Goal: Task Accomplishment & Management: Manage account settings

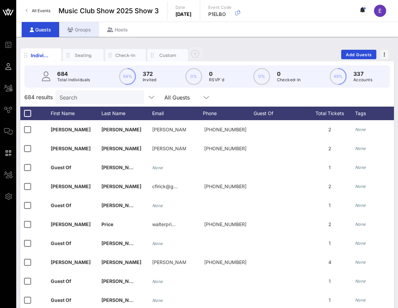
click at [81, 27] on div "Groups" at bounding box center [79, 29] width 40 height 15
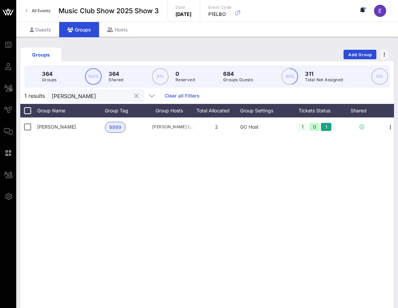
click at [87, 100] on div "[PERSON_NAME]" at bounding box center [91, 96] width 79 height 14
click at [79, 97] on input "[PERSON_NAME]" at bounding box center [91, 95] width 79 height 9
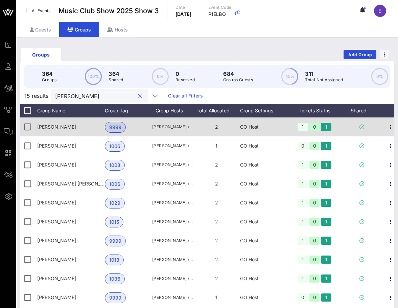
type input "[PERSON_NAME]"
click at [68, 126] on span "[PERSON_NAME]" at bounding box center [56, 127] width 39 height 6
click at [79, 127] on div "[PERSON_NAME]" at bounding box center [71, 126] width 68 height 19
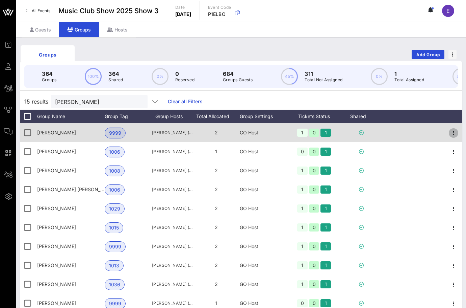
click at [397, 130] on icon "button" at bounding box center [454, 133] width 8 height 8
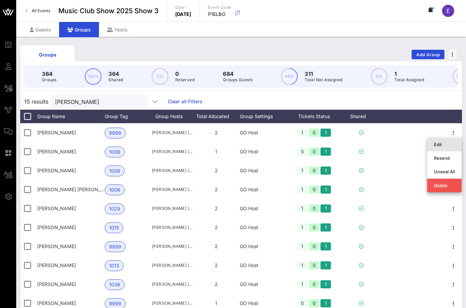
click at [397, 142] on div "Edit" at bounding box center [444, 144] width 21 height 5
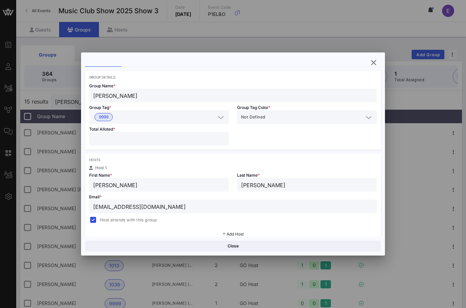
scroll to position [26, 0]
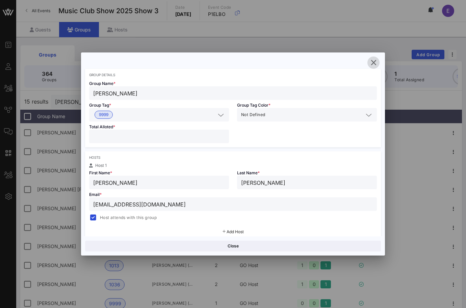
click at [372, 62] on icon "button" at bounding box center [374, 62] width 8 height 8
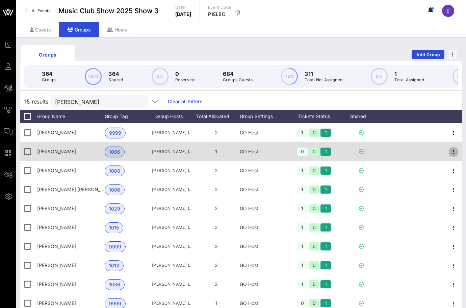
click at [397, 148] on icon "button" at bounding box center [454, 152] width 8 height 8
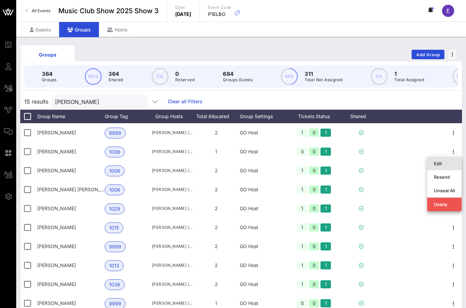
click at [397, 166] on div "Edit" at bounding box center [444, 163] width 21 height 5
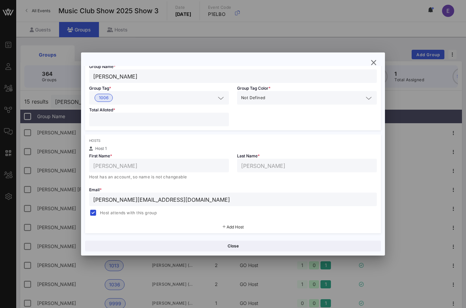
scroll to position [44, 0]
click at [375, 63] on icon "button" at bounding box center [374, 62] width 8 height 8
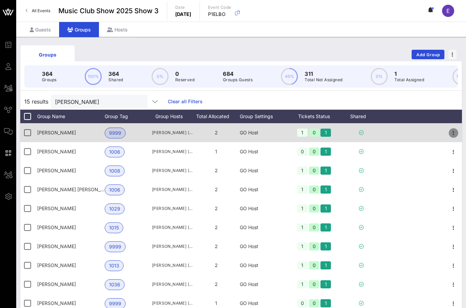
click at [397, 132] on icon "button" at bounding box center [454, 133] width 8 height 8
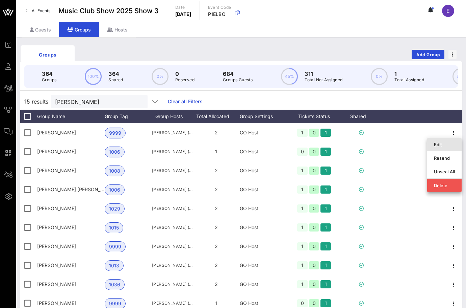
click at [397, 146] on div "Edit" at bounding box center [444, 144] width 21 height 5
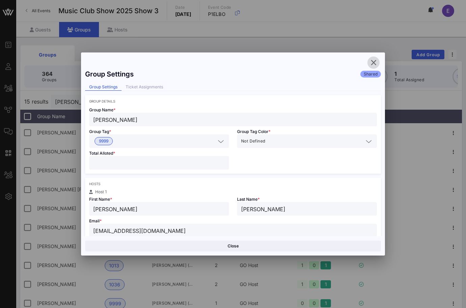
click at [374, 60] on icon "button" at bounding box center [374, 62] width 8 height 8
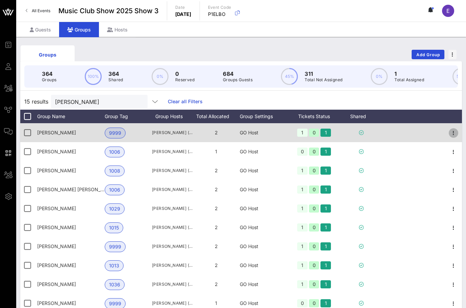
click at [397, 133] on icon "button" at bounding box center [454, 133] width 8 height 8
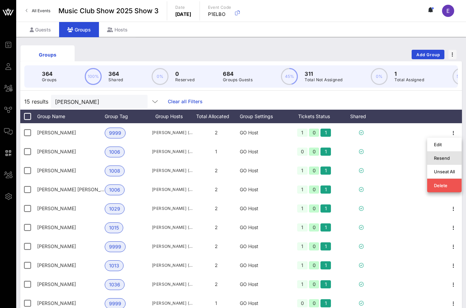
click at [397, 155] on div "Resend" at bounding box center [444, 157] width 21 height 5
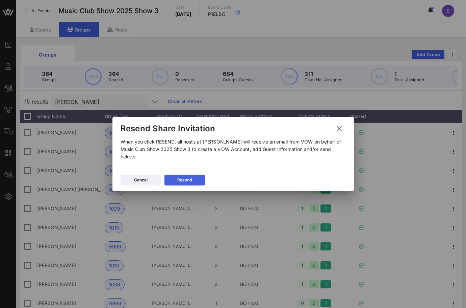
click at [186, 177] on div "Resend" at bounding box center [184, 179] width 15 height 7
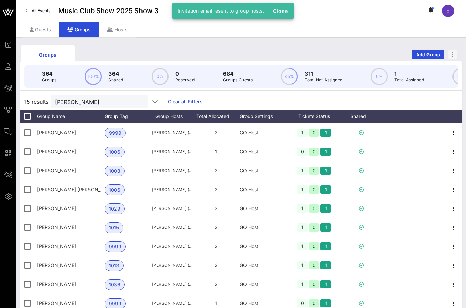
click at [36, 9] on span "All Events" at bounding box center [41, 10] width 19 height 5
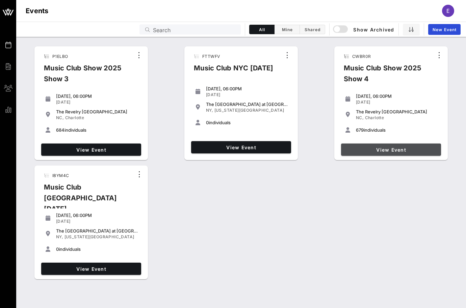
click at [383, 147] on span "View Event" at bounding box center [391, 150] width 95 height 6
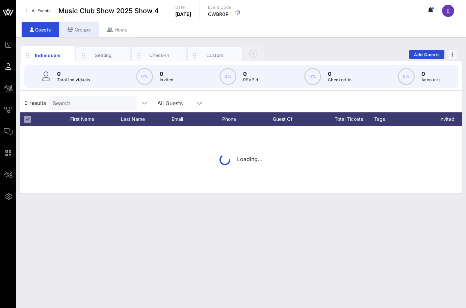
click at [83, 32] on div "Groups" at bounding box center [79, 29] width 40 height 15
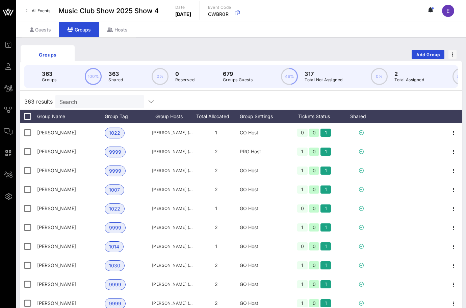
click at [110, 101] on input "Search" at bounding box center [98, 101] width 79 height 9
type input "[PERSON_NAME]"
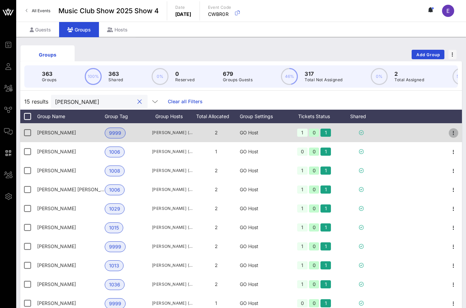
click at [397, 133] on icon "button" at bounding box center [454, 133] width 8 height 8
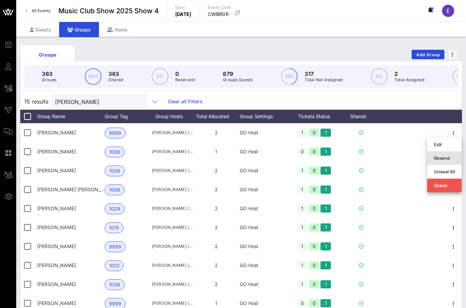
click at [397, 154] on div "Resend" at bounding box center [444, 157] width 21 height 11
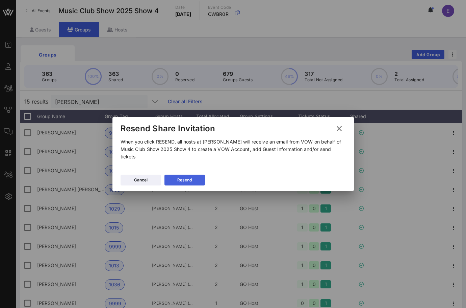
click at [191, 181] on div "Resend" at bounding box center [184, 179] width 15 height 7
